Goal: Transaction & Acquisition: Purchase product/service

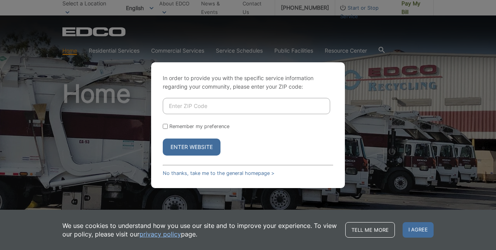
click at [166, 131] on form "Remember my preference Enter Website" at bounding box center [248, 127] width 171 height 58
click at [166, 126] on input "Remember my preference" at bounding box center [165, 126] width 5 height 5
checkbox input "true"
click at [200, 109] on input "Enter ZIP Code" at bounding box center [246, 106] width 167 height 16
type input "92064"
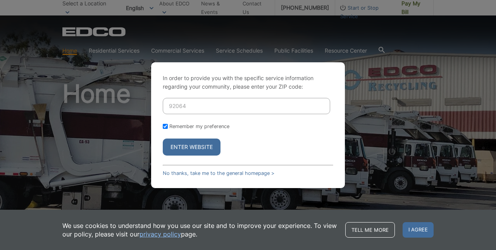
click at [210, 150] on button "Enter Website" at bounding box center [192, 147] width 58 height 17
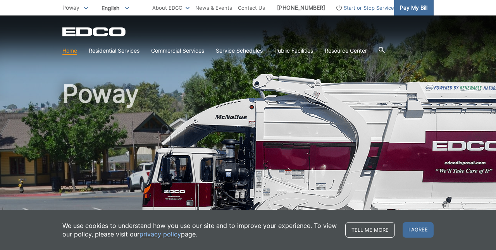
click at [407, 11] on span "Pay My Bill" at bounding box center [414, 7] width 28 height 9
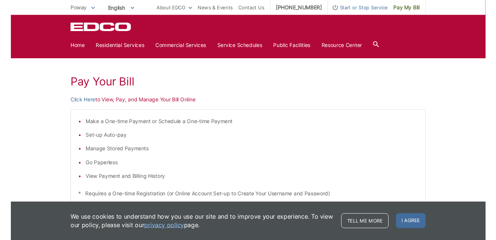
scroll to position [53, 0]
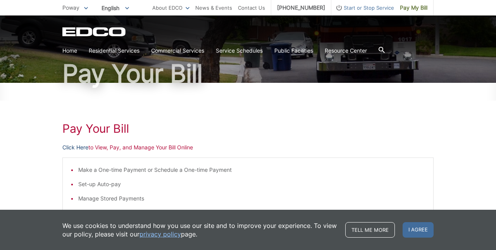
click at [76, 146] on link "Click Here" at bounding box center [75, 147] width 26 height 9
